Goal: Information Seeking & Learning: Learn about a topic

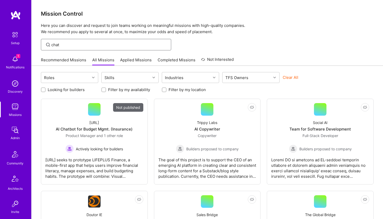
click at [66, 46] on input "chat" at bounding box center [109, 44] width 116 height 5
type input "c"
click at [17, 85] on img at bounding box center [15, 83] width 10 height 10
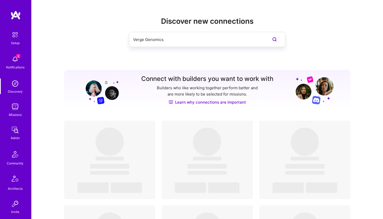
click at [175, 37] on input "Verge Genomics" at bounding box center [196, 39] width 127 height 13
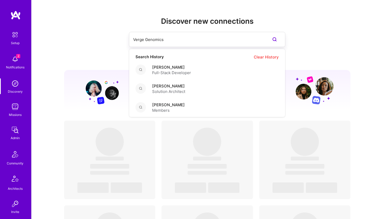
drag, startPoint x: 178, startPoint y: 40, endPoint x: 111, endPoint y: 40, distance: 66.7
click at [112, 40] on div "Verge Genomics Search History Clear History [PERSON_NAME] Full-Stack Developer …" at bounding box center [207, 39] width 287 height 15
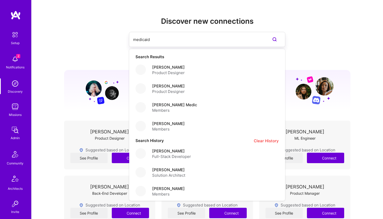
type input "medicaid"
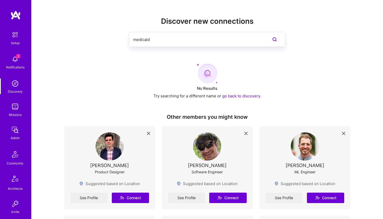
click at [17, 131] on img at bounding box center [15, 129] width 10 height 10
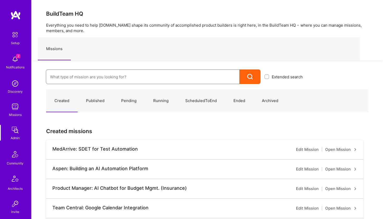
click at [79, 74] on input at bounding box center [142, 76] width 185 height 13
click at [18, 91] on div "Discovery" at bounding box center [15, 91] width 15 height 5
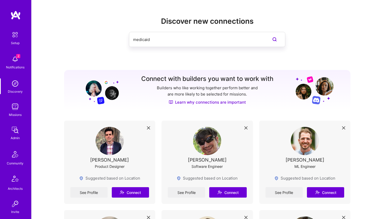
click at [170, 40] on input "medicaid" at bounding box center [196, 39] width 127 height 13
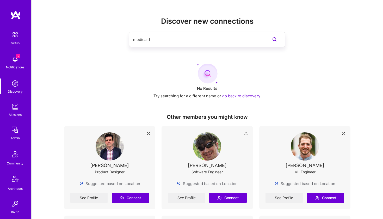
click at [189, 38] on input "medicaid" at bounding box center [196, 39] width 127 height 13
type input "m"
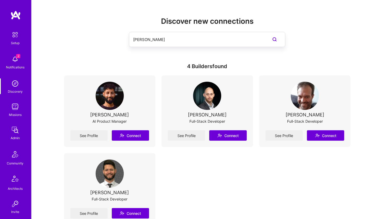
type input "[PERSON_NAME]"
click at [119, 116] on div "[PERSON_NAME]" at bounding box center [109, 114] width 39 height 5
click at [112, 102] on img at bounding box center [110, 96] width 28 height 28
click at [105, 123] on div "AI Product Manager" at bounding box center [109, 120] width 34 height 5
click at [96, 134] on link "See Profile" at bounding box center [88, 135] width 37 height 10
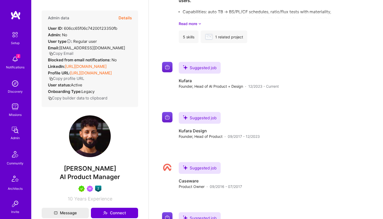
click at [14, 162] on div "Community" at bounding box center [15, 162] width 17 height 5
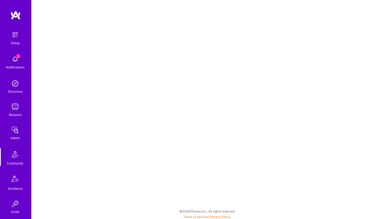
click at [17, 64] on img at bounding box center [15, 59] width 10 height 10
click at [17, 36] on img at bounding box center [15, 34] width 11 height 11
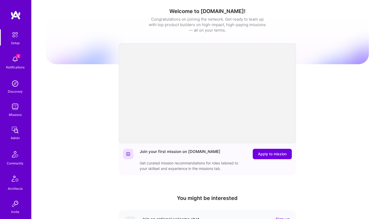
click at [16, 135] on div "Admin" at bounding box center [15, 137] width 9 height 5
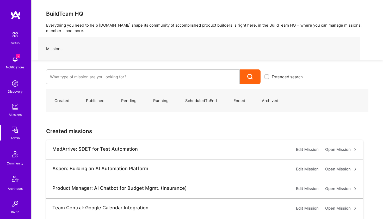
click at [15, 91] on div "Discovery" at bounding box center [15, 91] width 15 height 5
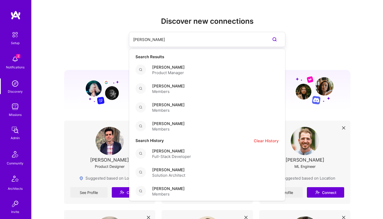
drag, startPoint x: 151, startPoint y: 40, endPoint x: 115, endPoint y: 39, distance: 36.7
click at [115, 39] on div "[PERSON_NAME] Search Results [PERSON_NAME] Product Manager [PERSON_NAME] Member…" at bounding box center [207, 39] width 287 height 15
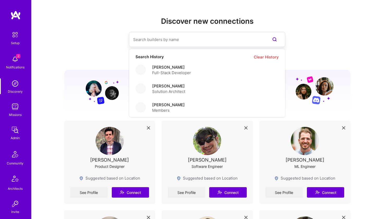
click at [117, 52] on div "Discover new connections Search History Clear History [PERSON_NAME] Full-Stack …" at bounding box center [207, 40] width 287 height 47
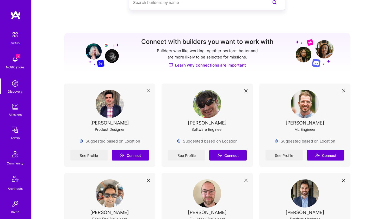
scroll to position [17, 0]
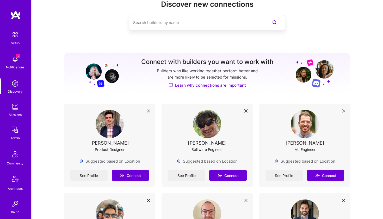
click at [167, 24] on input at bounding box center [196, 22] width 127 height 13
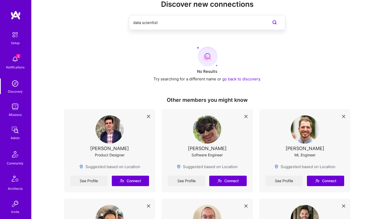
click at [247, 25] on input "data scientist" at bounding box center [196, 22] width 127 height 13
type input "d"
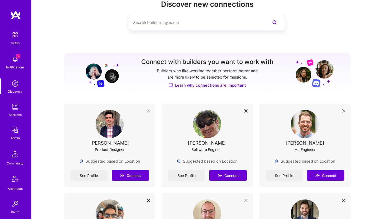
click at [17, 130] on img at bounding box center [15, 129] width 10 height 10
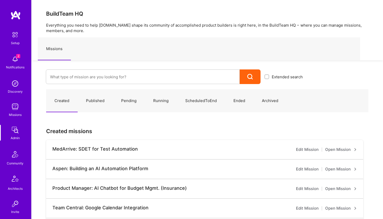
click at [17, 160] on img at bounding box center [15, 154] width 13 height 13
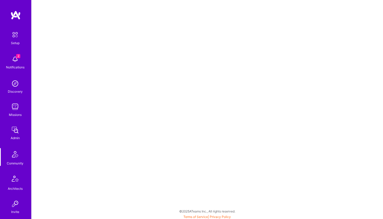
click at [15, 183] on img at bounding box center [15, 179] width 13 height 13
click at [17, 91] on div "Discovery" at bounding box center [15, 91] width 15 height 5
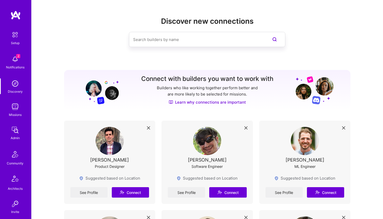
click at [301, 160] on div "[PERSON_NAME]" at bounding box center [304, 159] width 39 height 5
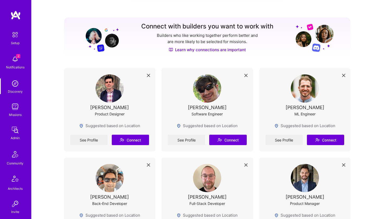
scroll to position [56, 0]
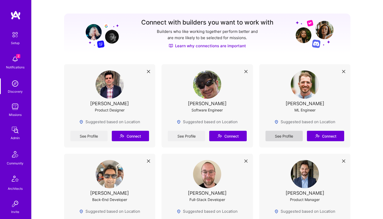
click at [292, 136] on link "See Profile" at bounding box center [283, 135] width 37 height 10
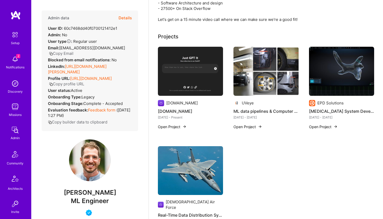
scroll to position [170, 0]
click at [18, 85] on img at bounding box center [15, 83] width 10 height 10
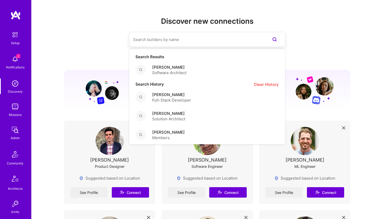
click at [161, 43] on input at bounding box center [196, 39] width 127 height 13
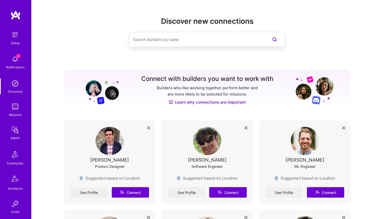
click at [114, 80] on img at bounding box center [100, 90] width 38 height 29
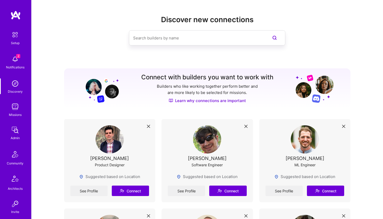
click at [18, 42] on div "Setup" at bounding box center [15, 42] width 9 height 5
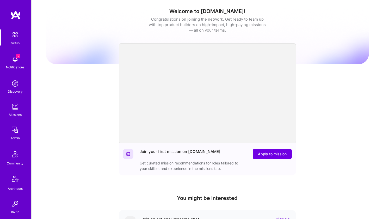
click at [16, 129] on img at bounding box center [15, 129] width 10 height 10
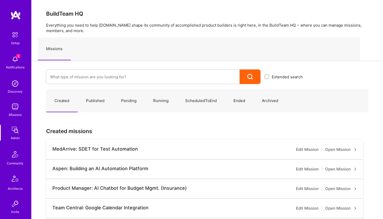
click at [99, 99] on link "Published" at bounding box center [95, 100] width 35 height 23
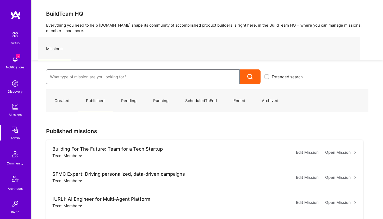
click at [119, 79] on input at bounding box center [142, 76] width 185 height 13
type input "medicaid"
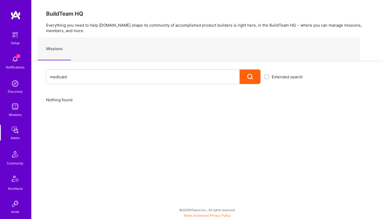
click at [19, 89] on div "Discovery" at bounding box center [15, 91] width 15 height 5
